Goal: Task Accomplishment & Management: Manage account settings

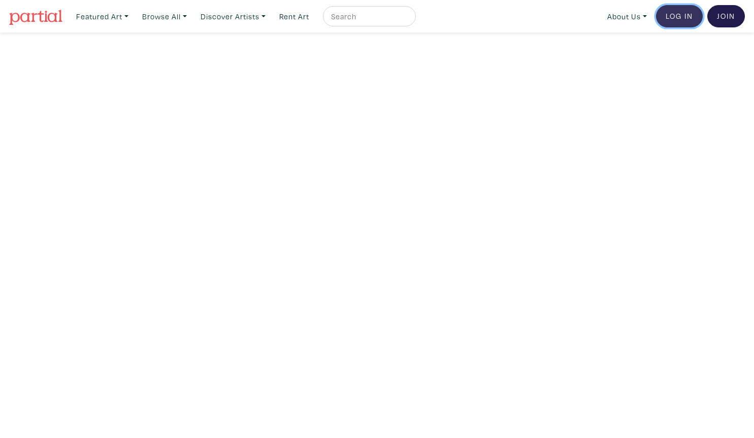
click at [687, 14] on link "Log In" at bounding box center [679, 16] width 47 height 22
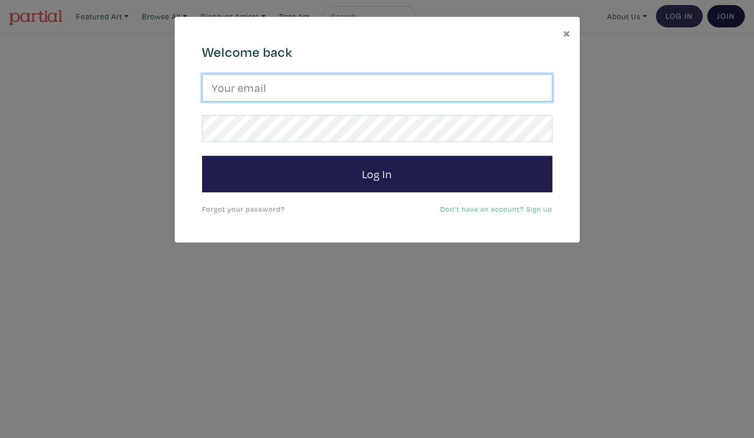
type input "djwinfield888@gmail.com"
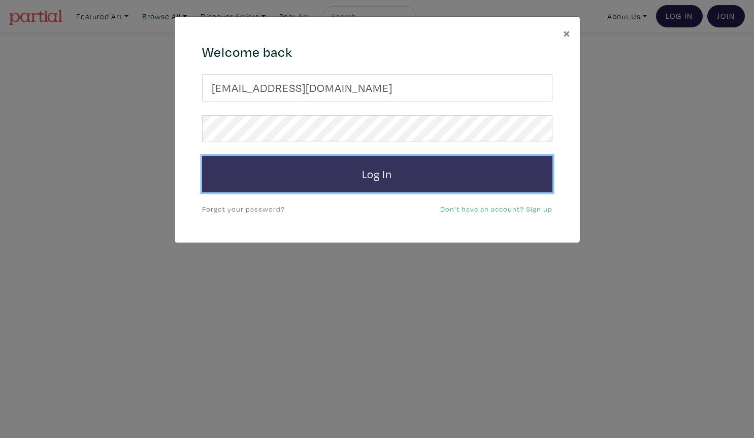
click at [339, 191] on button "Log In" at bounding box center [377, 174] width 350 height 37
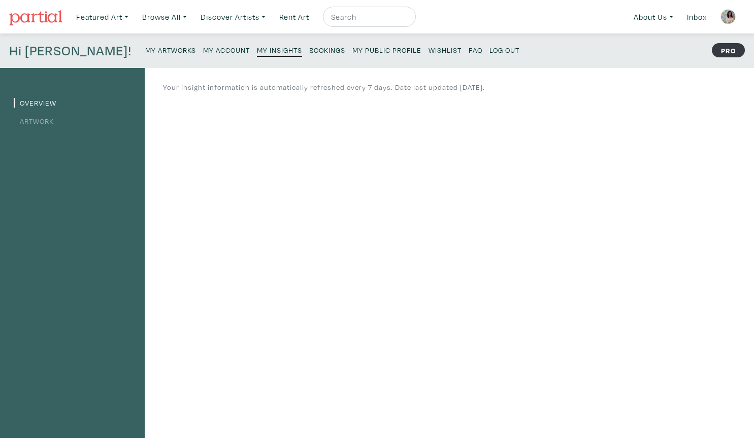
click at [145, 50] on small "My Artworks" at bounding box center [170, 50] width 51 height 10
